Goal: Check status: Check status

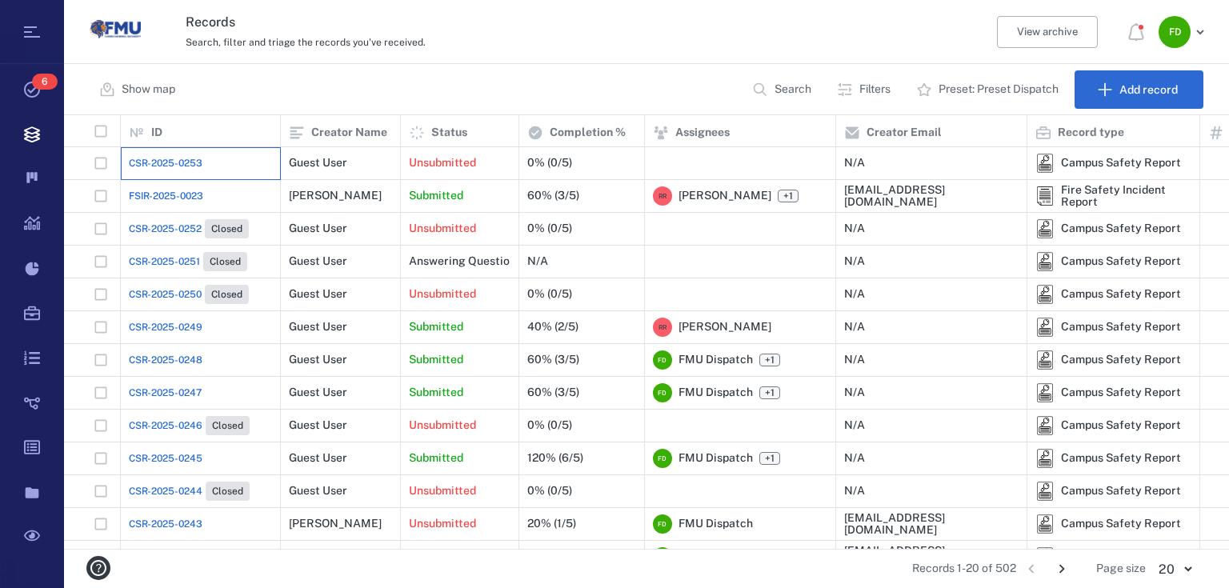
click at [218, 160] on div "CSR-2025-0253" at bounding box center [200, 163] width 143 height 32
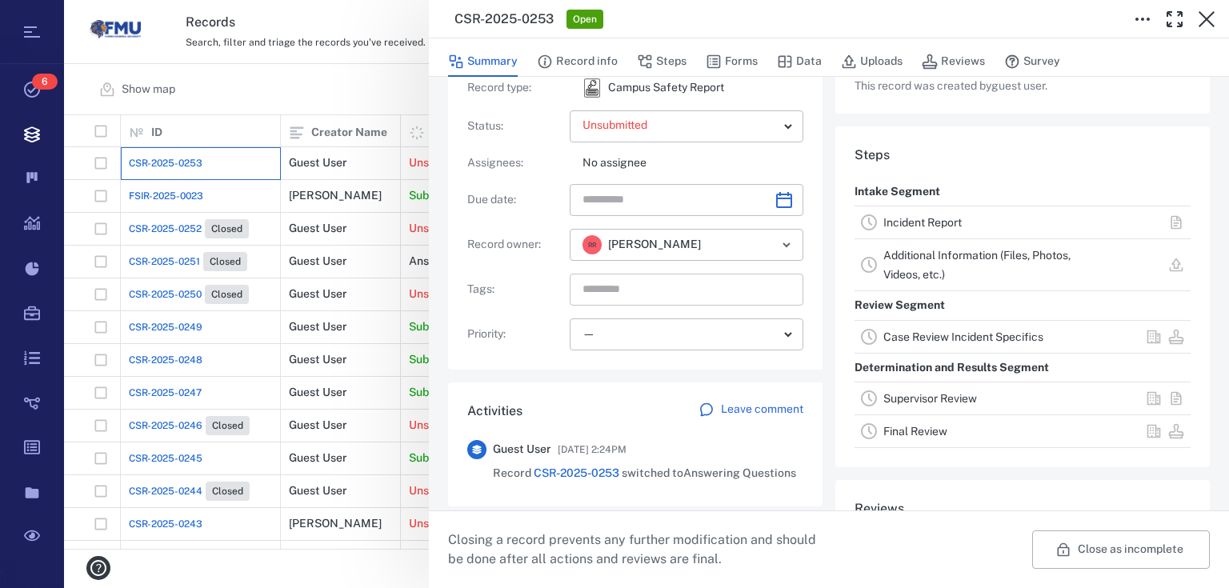
scroll to position [244, 0]
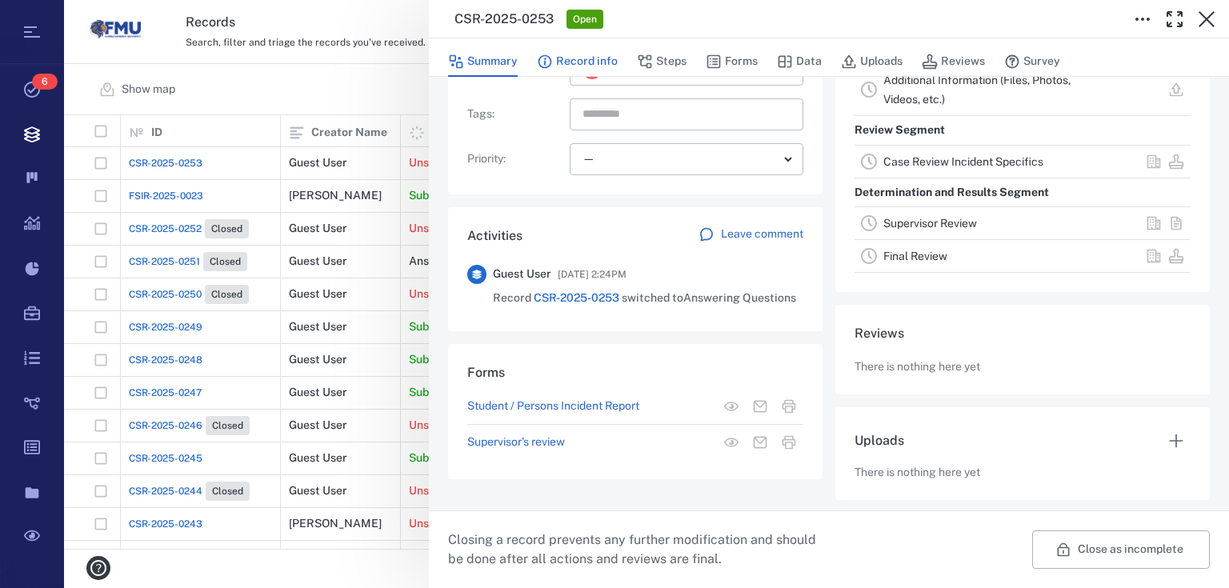
click at [549, 62] on icon "button" at bounding box center [545, 62] width 16 height 16
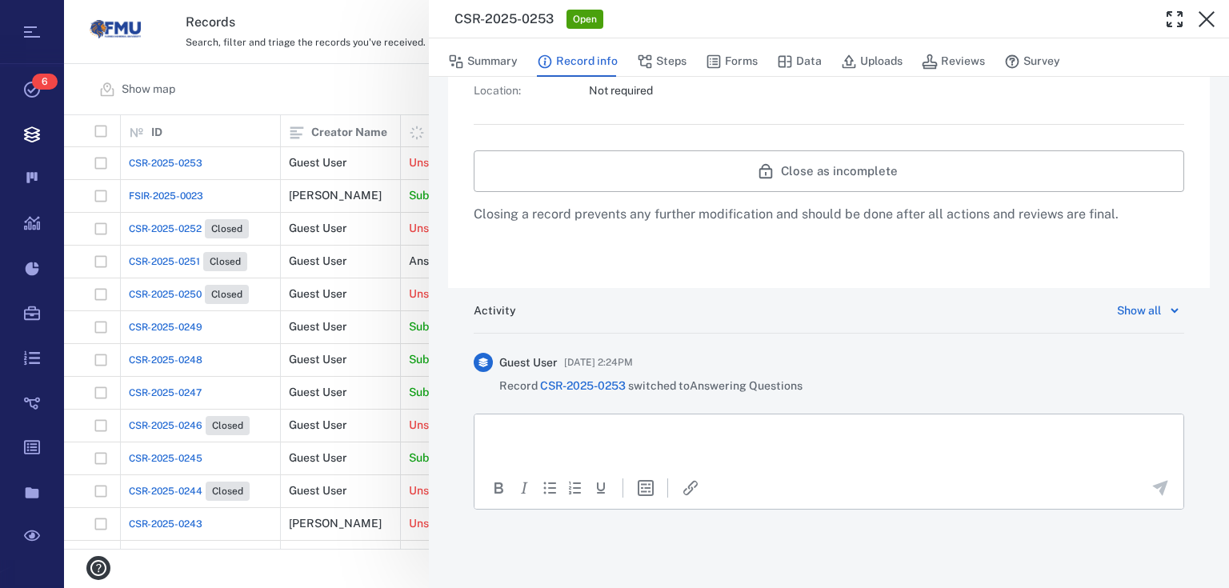
scroll to position [644, 0]
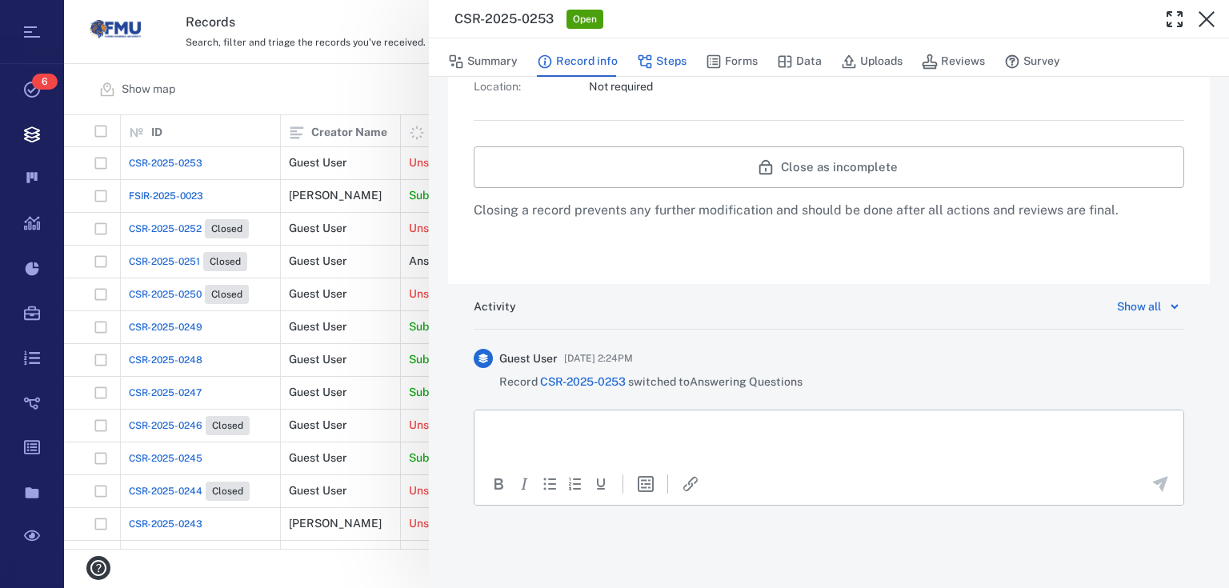
click at [648, 64] on icon "button" at bounding box center [645, 62] width 14 height 14
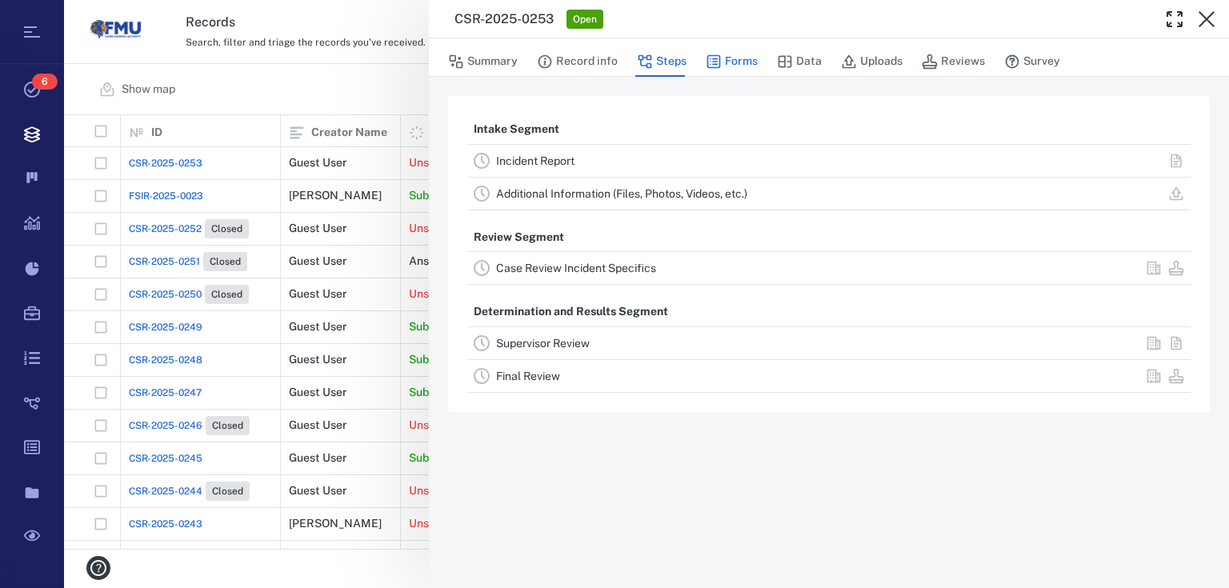
click at [749, 52] on button "Forms" at bounding box center [732, 61] width 52 height 30
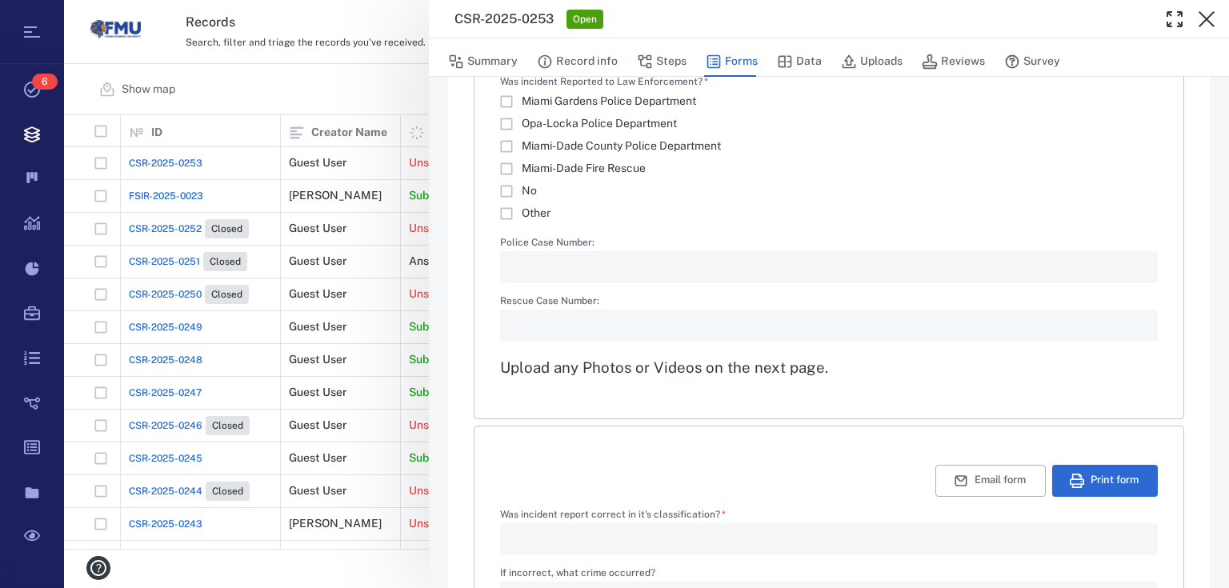
scroll to position [2535, 0]
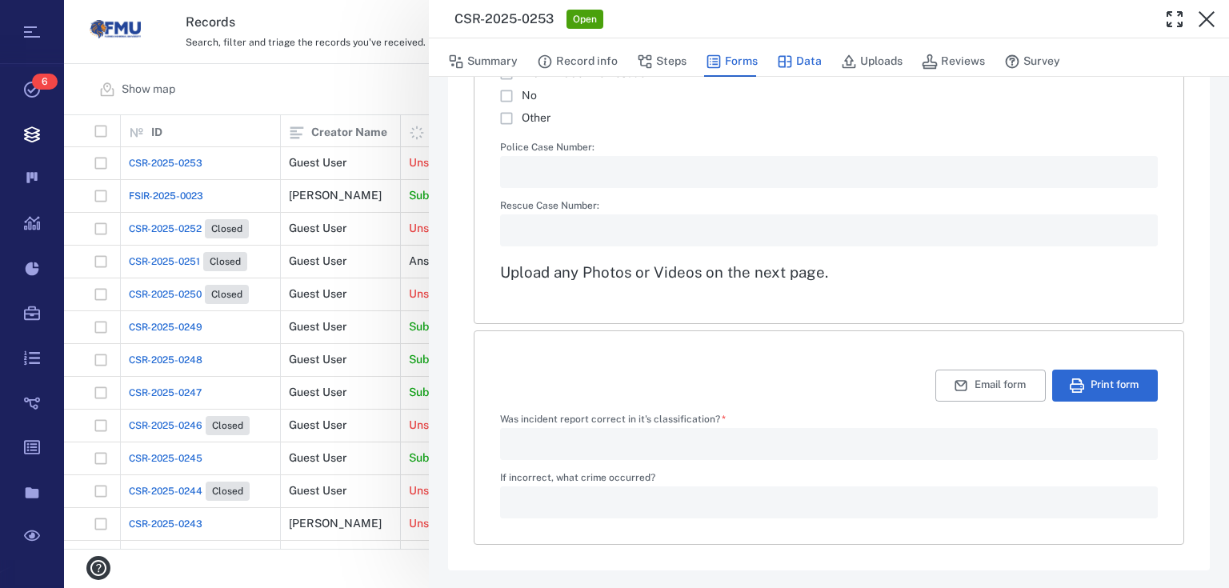
click at [784, 62] on icon "button" at bounding box center [785, 62] width 16 height 16
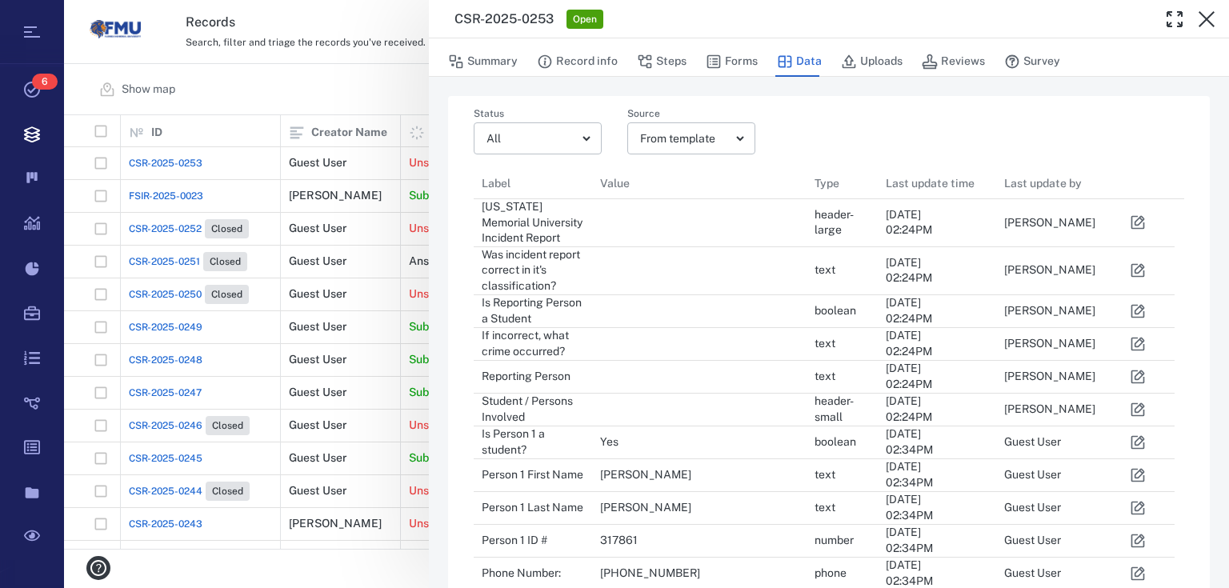
scroll to position [1351, 691]
click at [866, 61] on button "Uploads" at bounding box center [872, 61] width 62 height 30
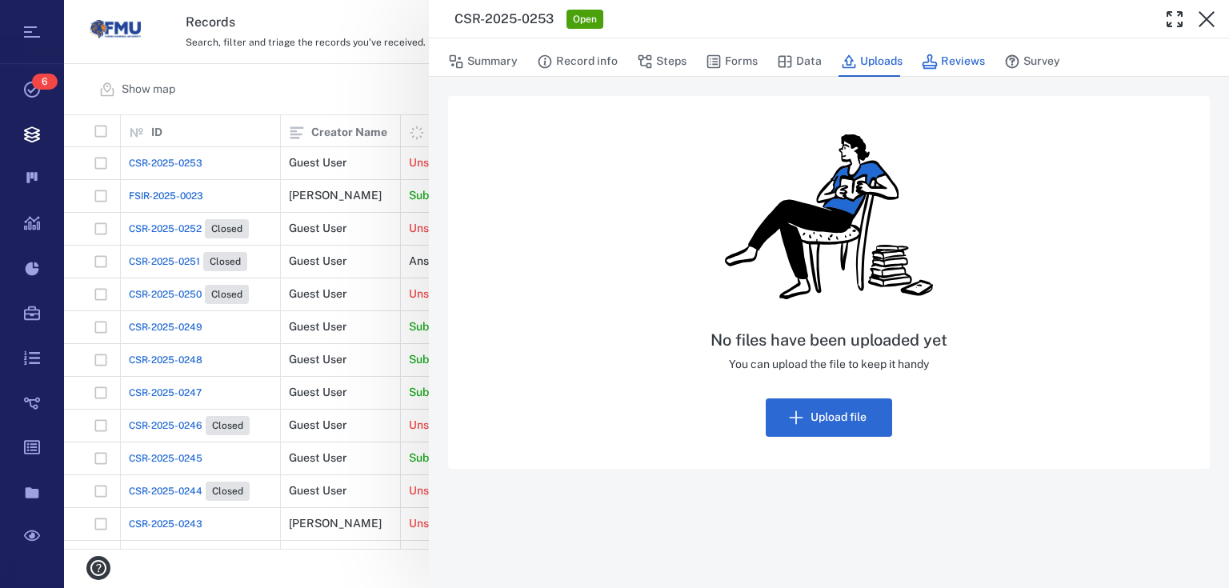
click at [963, 70] on button "Reviews" at bounding box center [953, 61] width 63 height 30
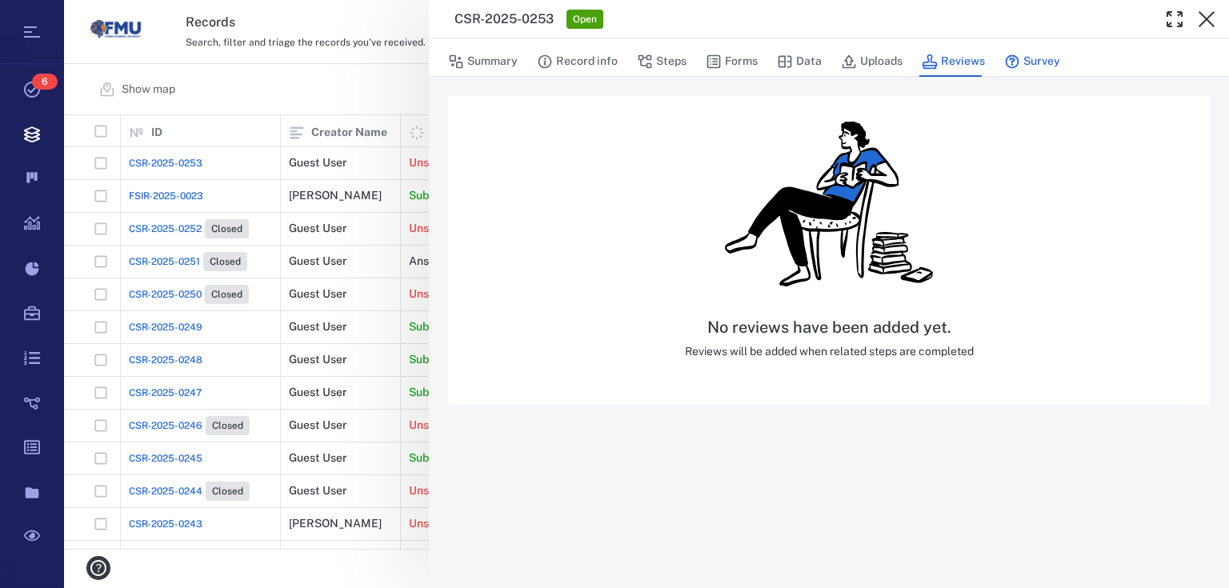
click at [1026, 58] on button "Survey" at bounding box center [1032, 61] width 56 height 30
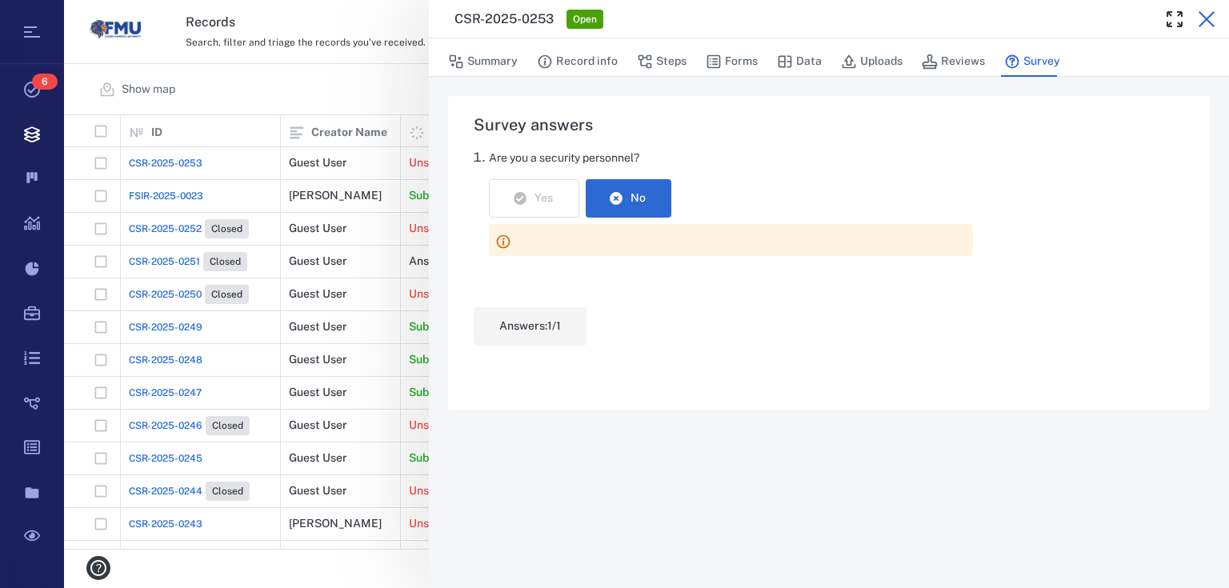
click at [1206, 19] on icon "button" at bounding box center [1206, 19] width 16 height 16
